Goal: Transaction & Acquisition: Subscribe to service/newsletter

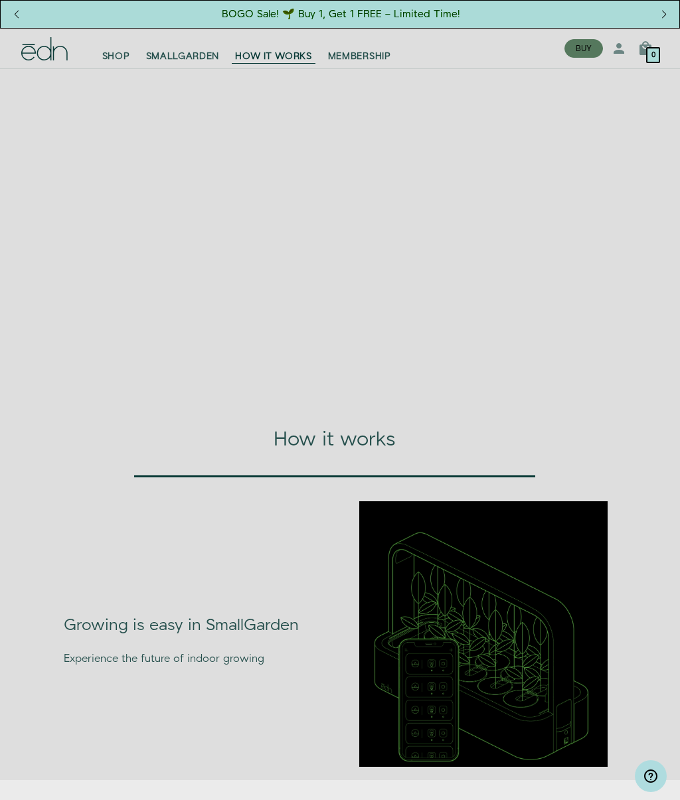
click at [114, 39] on link "SHOP" at bounding box center [116, 48] width 44 height 29
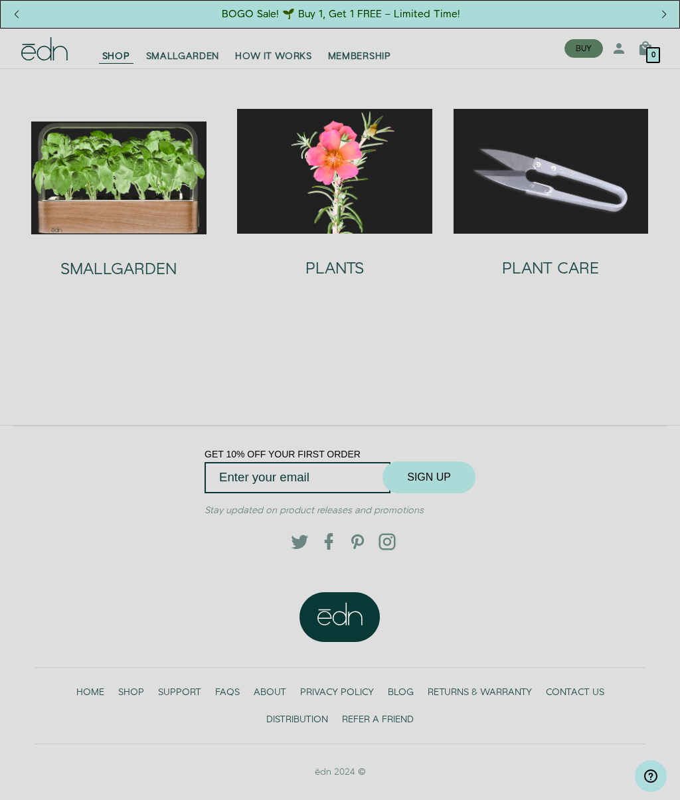
click at [333, 170] on img at bounding box center [334, 171] width 195 height 125
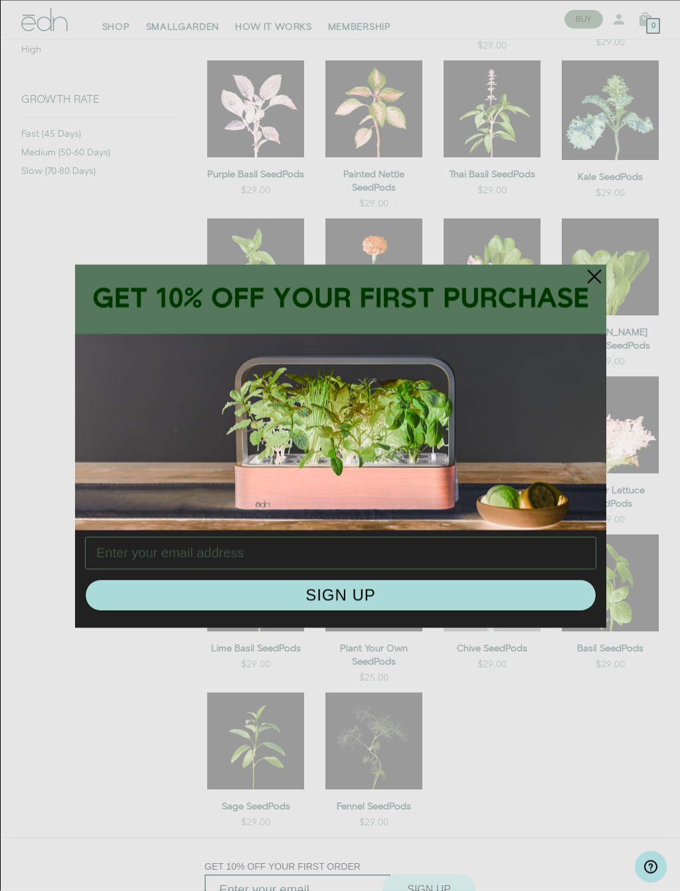
scroll to position [362, 0]
click at [591, 268] on circle "Close dialog" at bounding box center [594, 276] width 29 height 29
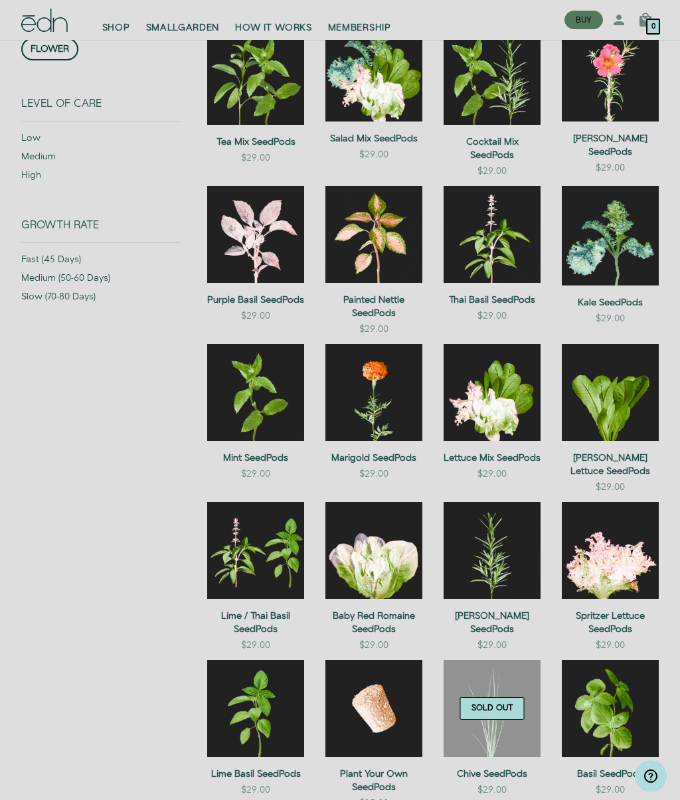
scroll to position [234, 0]
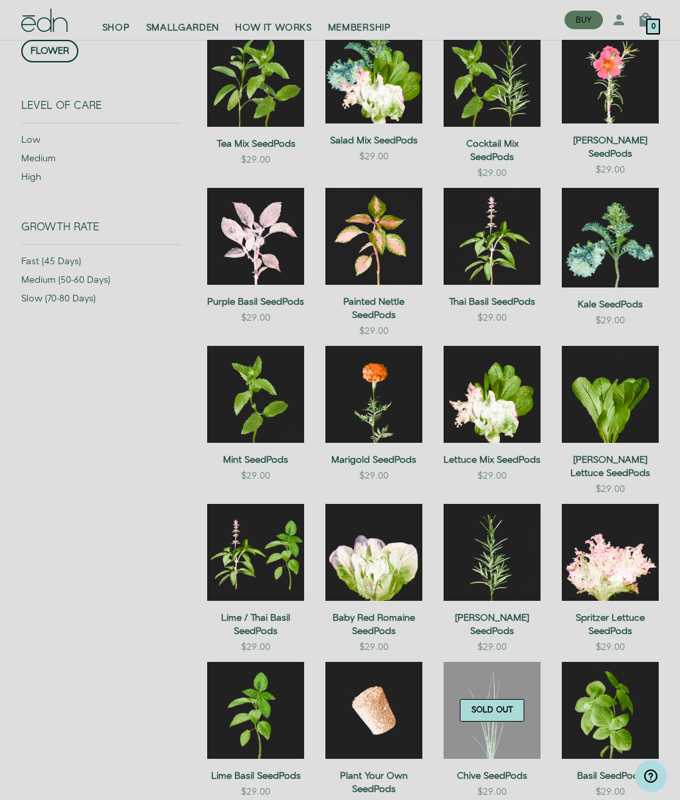
click at [374, 17] on link "MEMBERSHIP" at bounding box center [359, 19] width 79 height 29
